Goal: Task Accomplishment & Management: Manage account settings

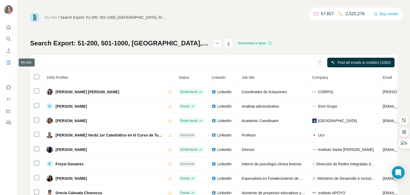
click at [6, 63] on icon "My lists" at bounding box center [8, 62] width 5 height 5
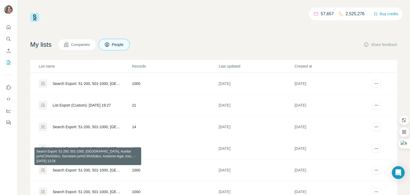
click at [105, 170] on div "Search Export: 51-200, 501-1000, [GEOGRAPHIC_DATA], Auxiliar jur%C3%ADdico, Sec…" at bounding box center [88, 170] width 71 height 5
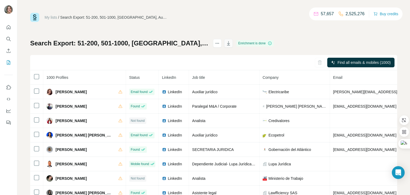
click at [231, 44] on icon "button" at bounding box center [228, 43] width 5 height 5
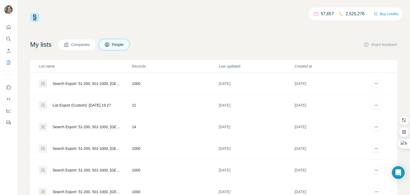
click at [110, 189] on div "Search Export: 51-200, 501-1000, [GEOGRAPHIC_DATA], Director de TI, Especialist…" at bounding box center [88, 191] width 71 height 5
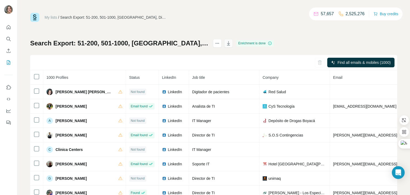
click at [231, 44] on icon "button" at bounding box center [228, 43] width 5 height 5
